Goal: Information Seeking & Learning: Learn about a topic

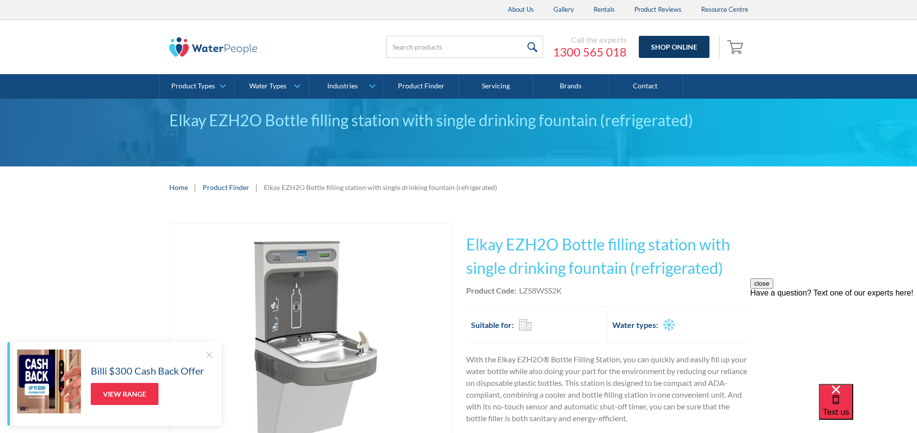
click at [662, 44] on link "Shop Online" at bounding box center [674, 47] width 71 height 22
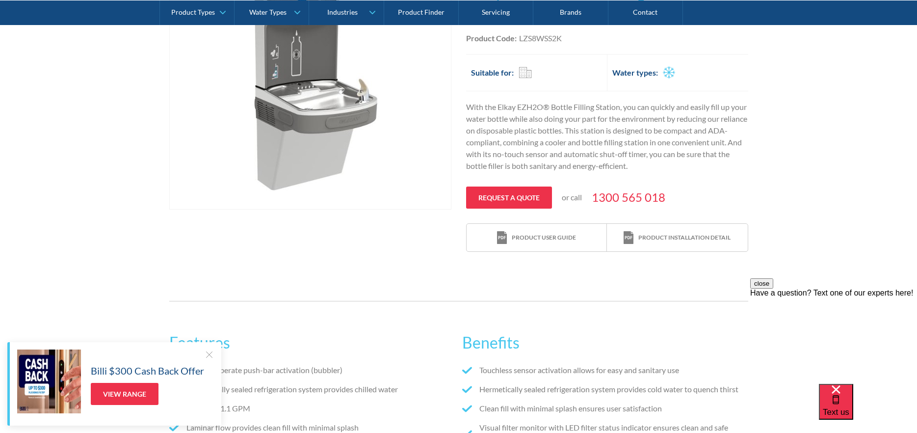
scroll to position [344, 0]
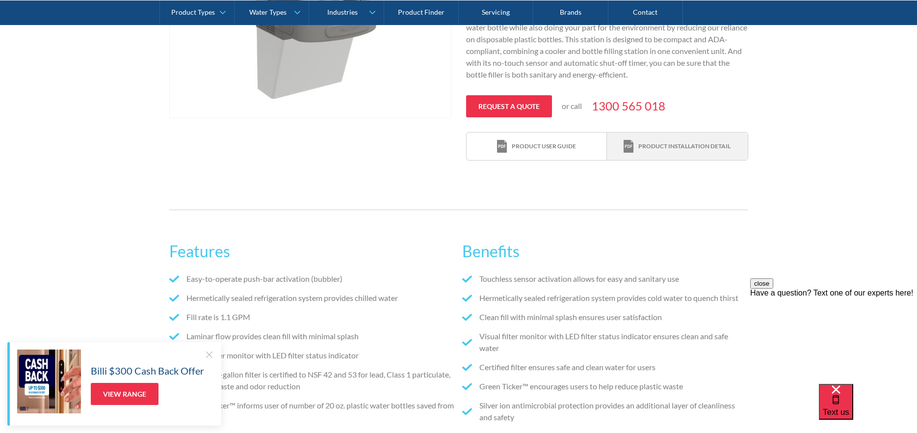
click at [688, 151] on div "Product installation detail" at bounding box center [677, 146] width 107 height 13
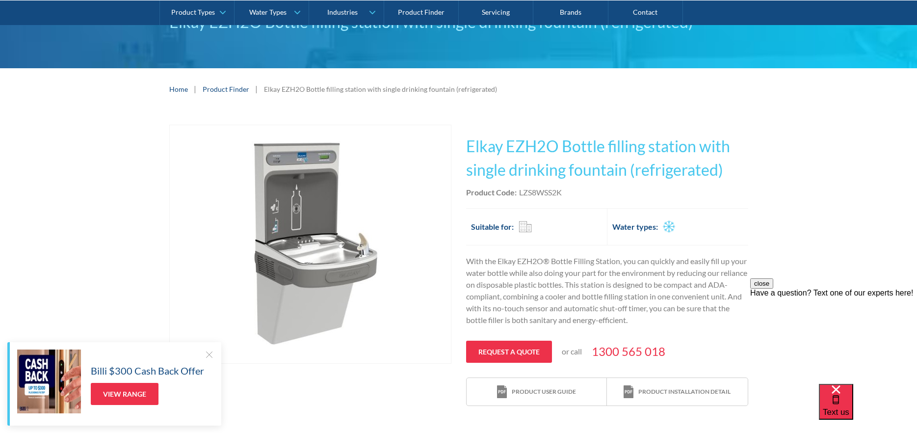
scroll to position [0, 0]
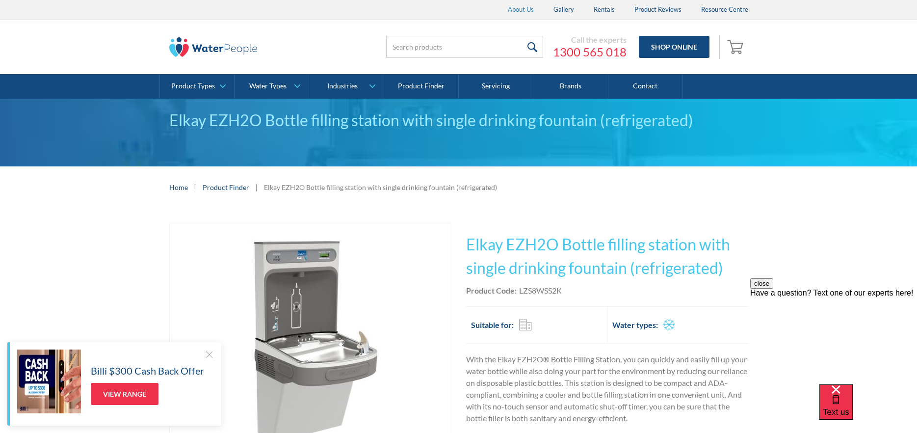
click at [527, 10] on link "About Us" at bounding box center [521, 10] width 46 height 20
